Goal: Task Accomplishment & Management: Manage account settings

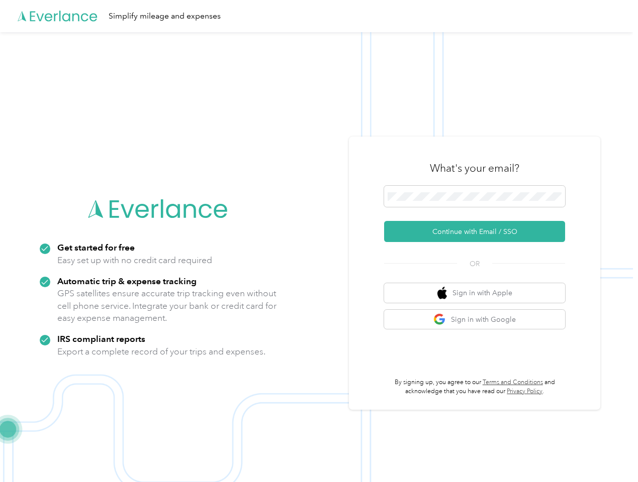
click at [319, 241] on img at bounding box center [316, 273] width 633 height 482
click at [319, 16] on div "Simplify mileage and expenses" at bounding box center [316, 16] width 633 height 32
click at [478, 232] on button "Continue with Email / SSO" at bounding box center [474, 231] width 181 height 21
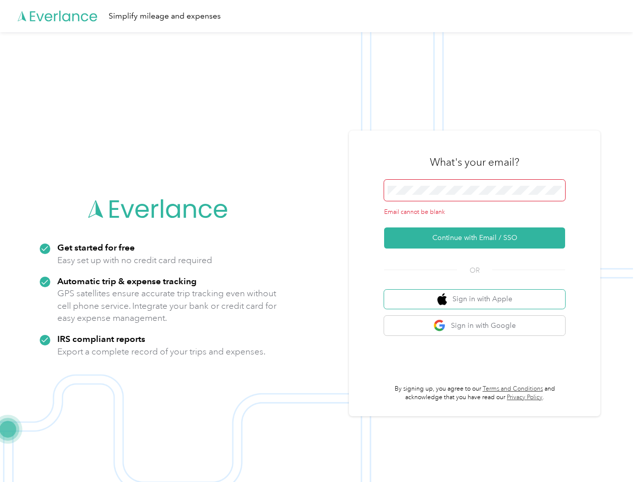
click at [478, 293] on button "Sign in with Apple" at bounding box center [474, 300] width 181 height 20
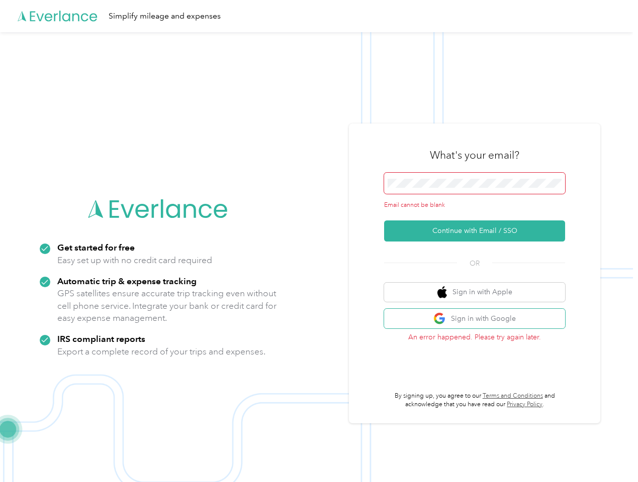
click at [478, 320] on button "Sign in with Google" at bounding box center [474, 319] width 181 height 20
